Goal: Transaction & Acquisition: Purchase product/service

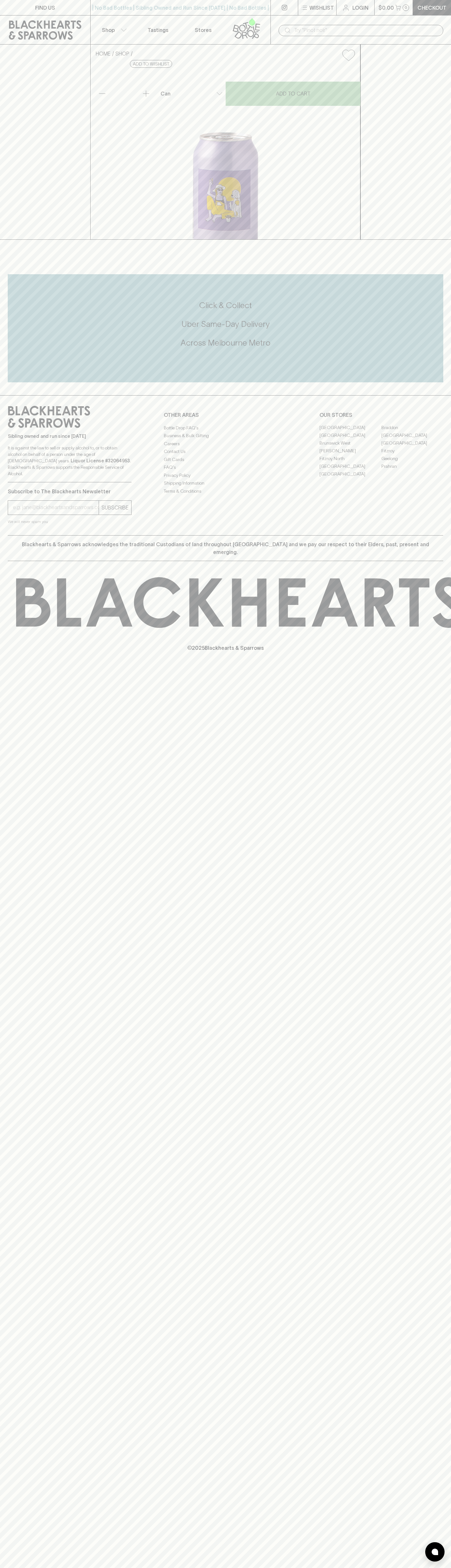
click at [442, 2] on link "Checkout" at bounding box center [431, 8] width 38 height 15
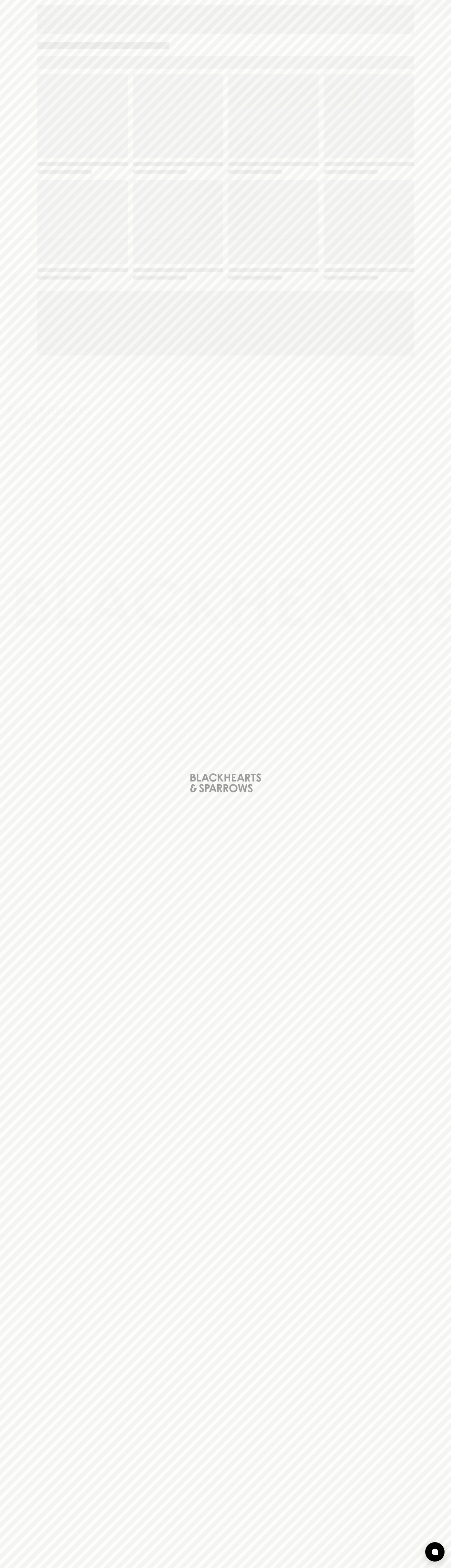
click at [440, 177] on div "Loading" at bounding box center [225, 784] width 451 height 1568
click at [208, 1568] on html "FIND US | No Bad Bottles | Sibling Owned and Run Since 2006 | No Bad Bottles | …" at bounding box center [225, 784] width 451 height 1568
click at [26, 123] on div "Loading" at bounding box center [225, 784] width 451 height 1568
